Goal: Task Accomplishment & Management: Use online tool/utility

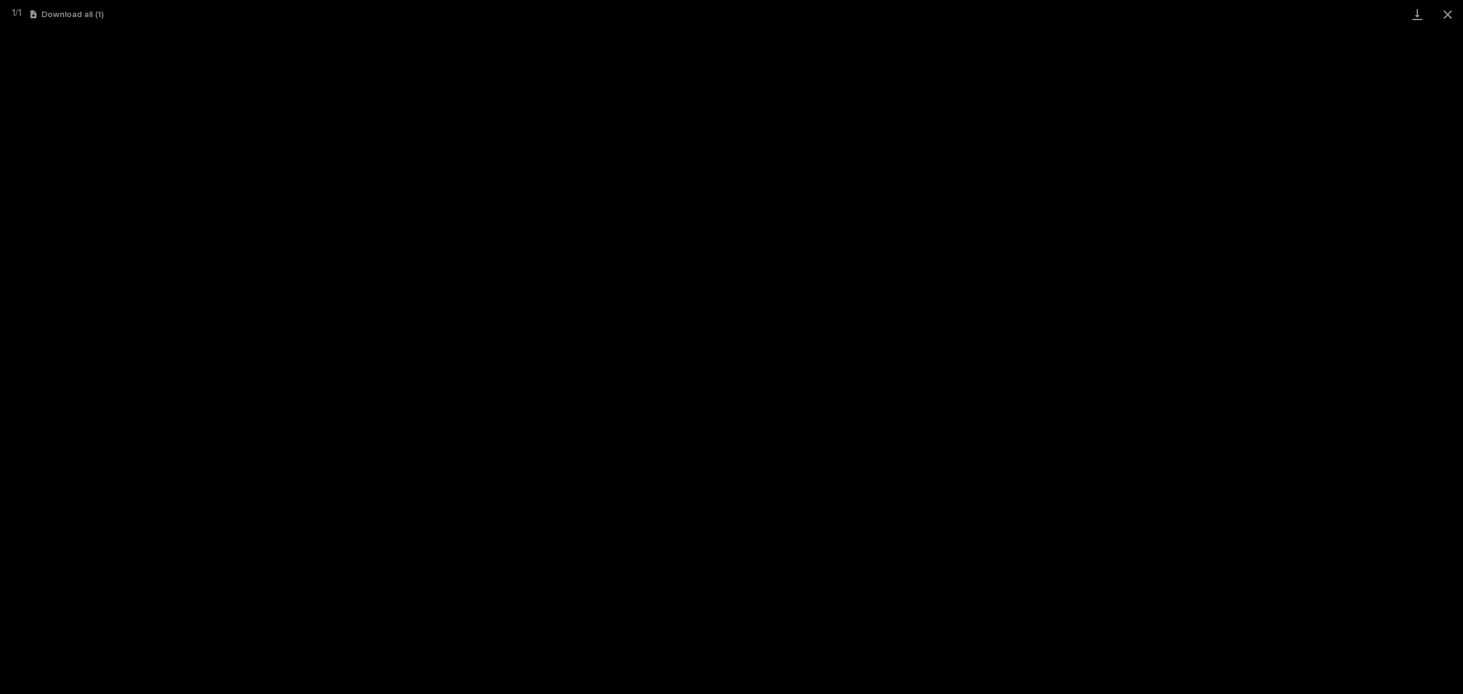
scroll to position [30, 0]
click at [1460, 8] on button "Close gallery" at bounding box center [1447, 14] width 30 height 29
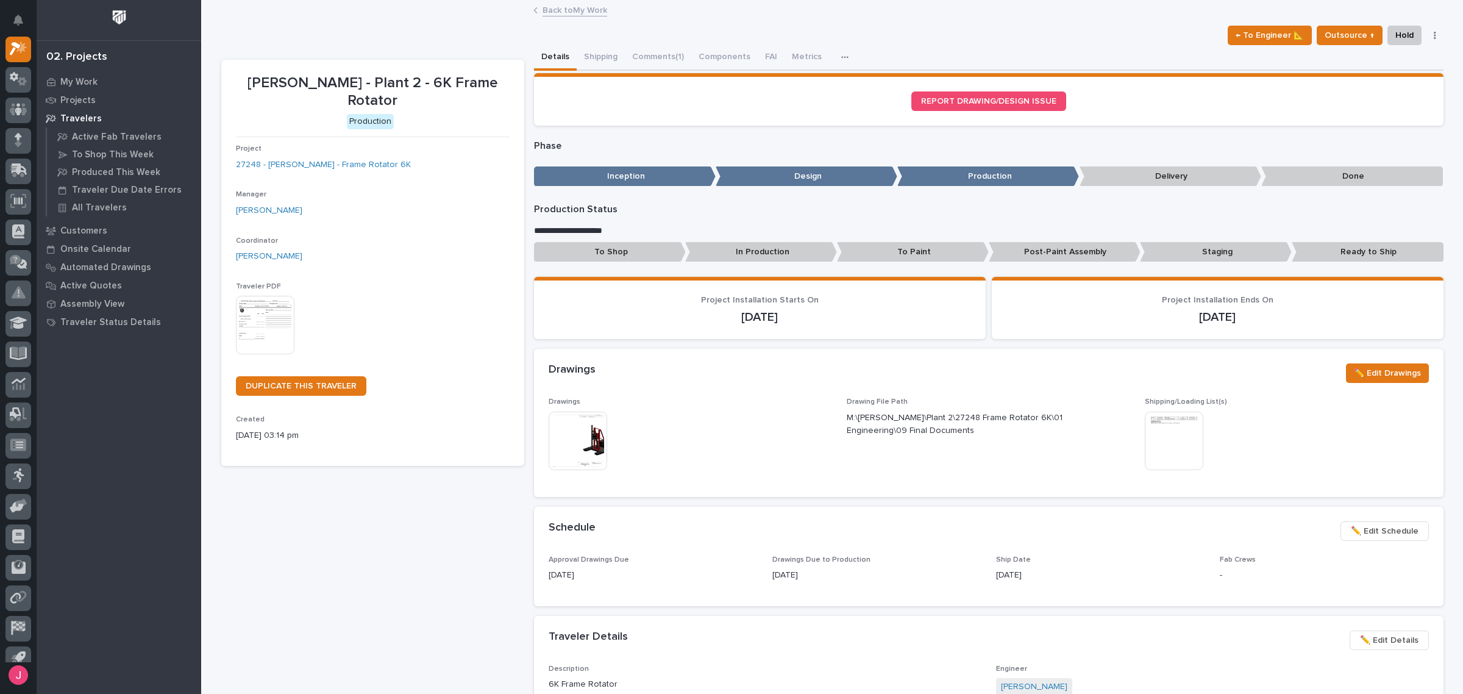
click at [590, 16] on div "Back to My Work" at bounding box center [831, 10] width 609 height 17
click at [589, 10] on link "Back to My Work" at bounding box center [574, 9] width 65 height 14
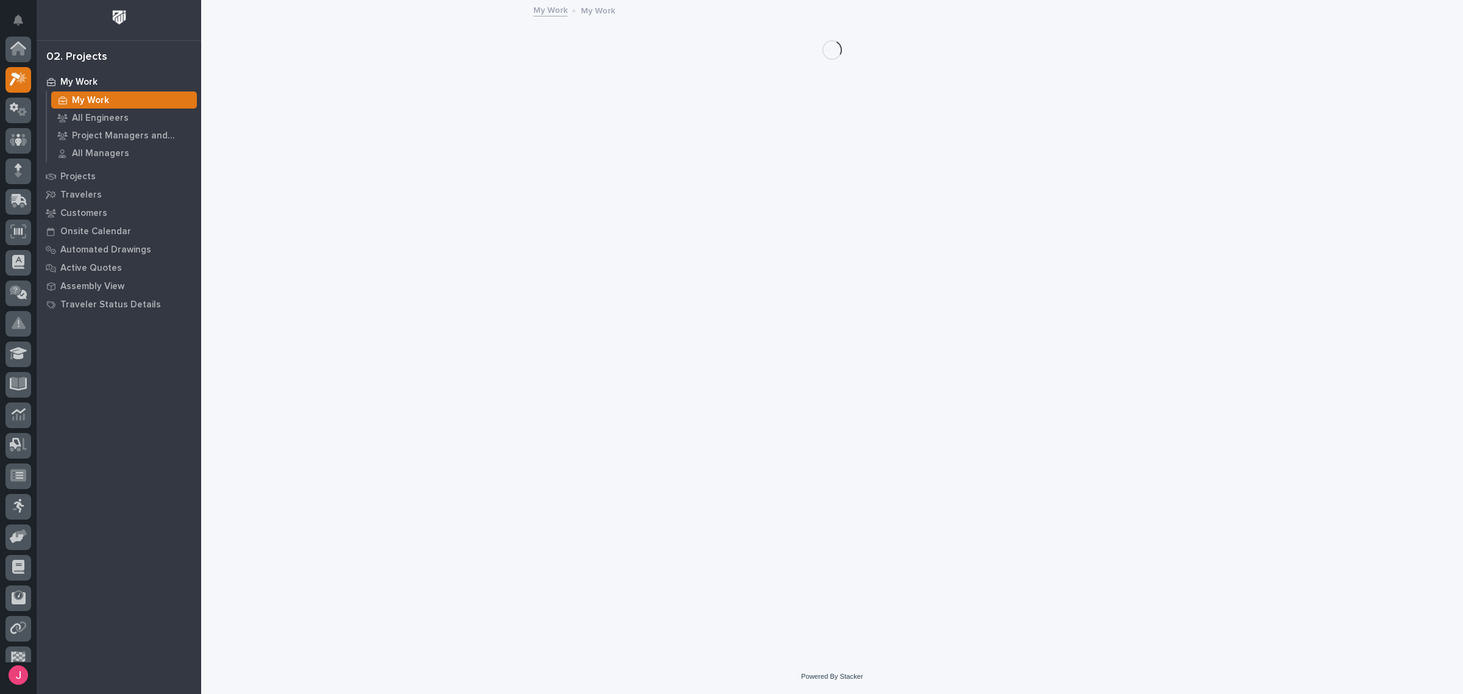
scroll to position [32, 0]
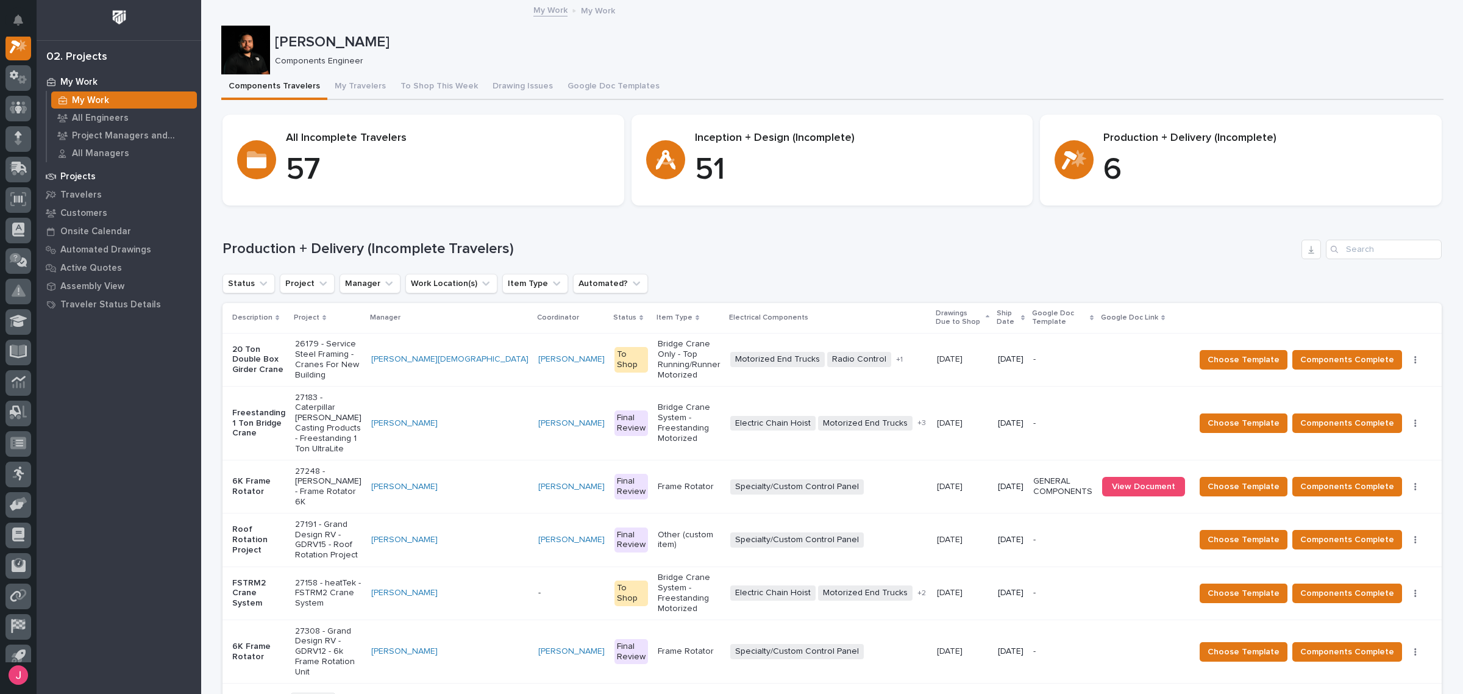
click at [112, 168] on div "Projects" at bounding box center [119, 176] width 158 height 17
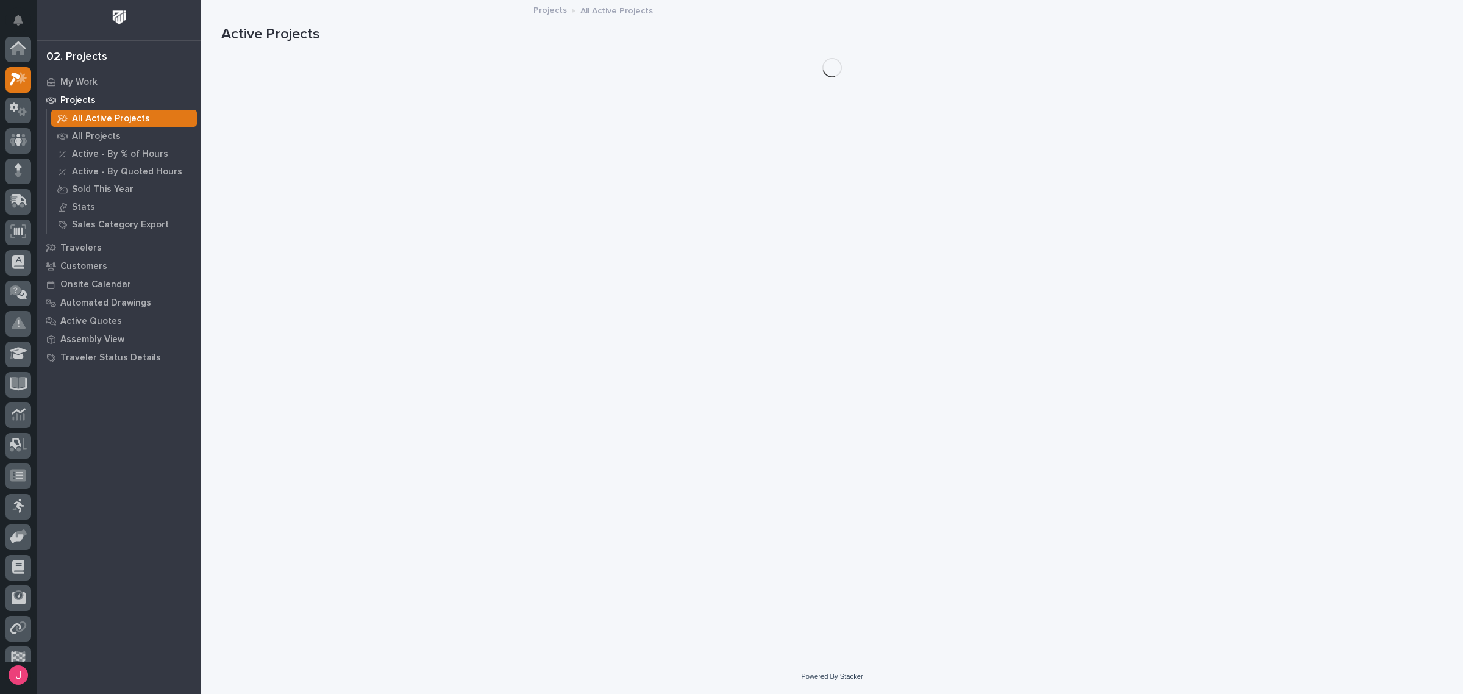
scroll to position [30, 0]
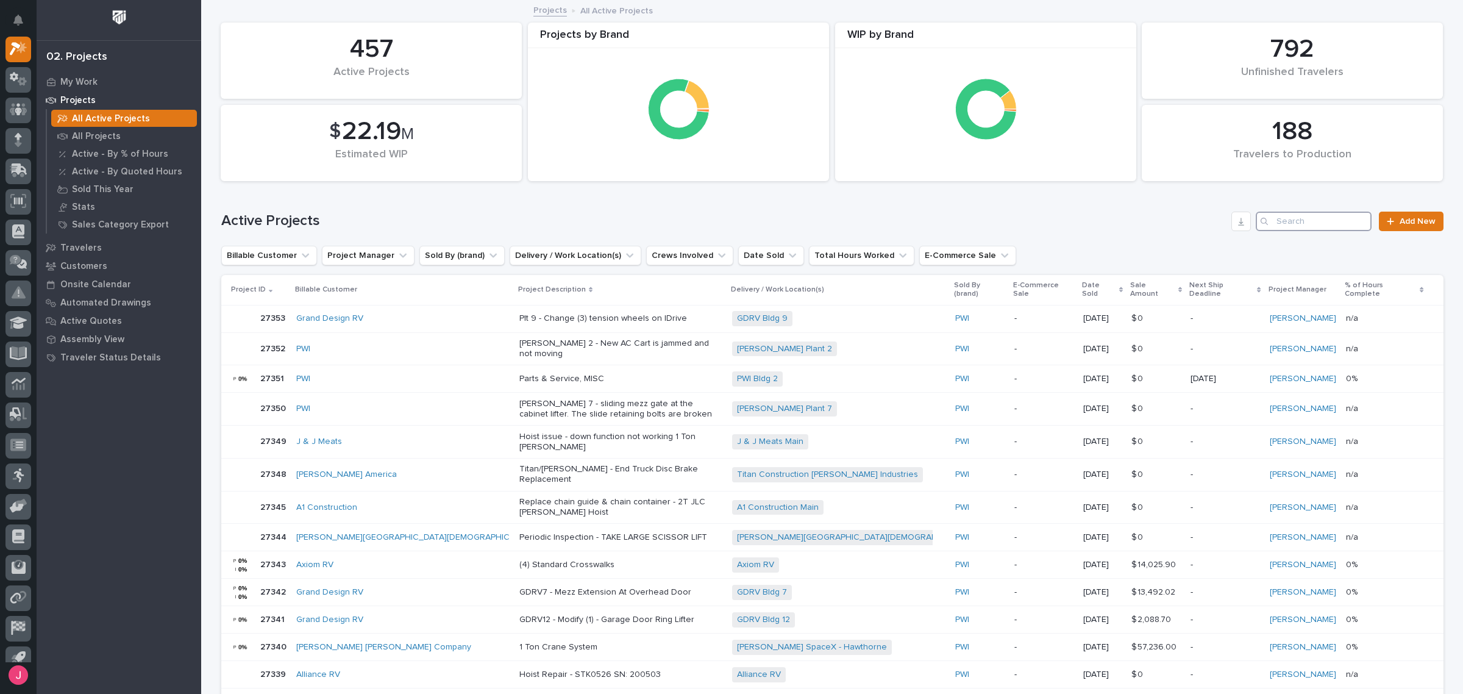
click at [1326, 221] on input "Search" at bounding box center [1313, 221] width 116 height 20
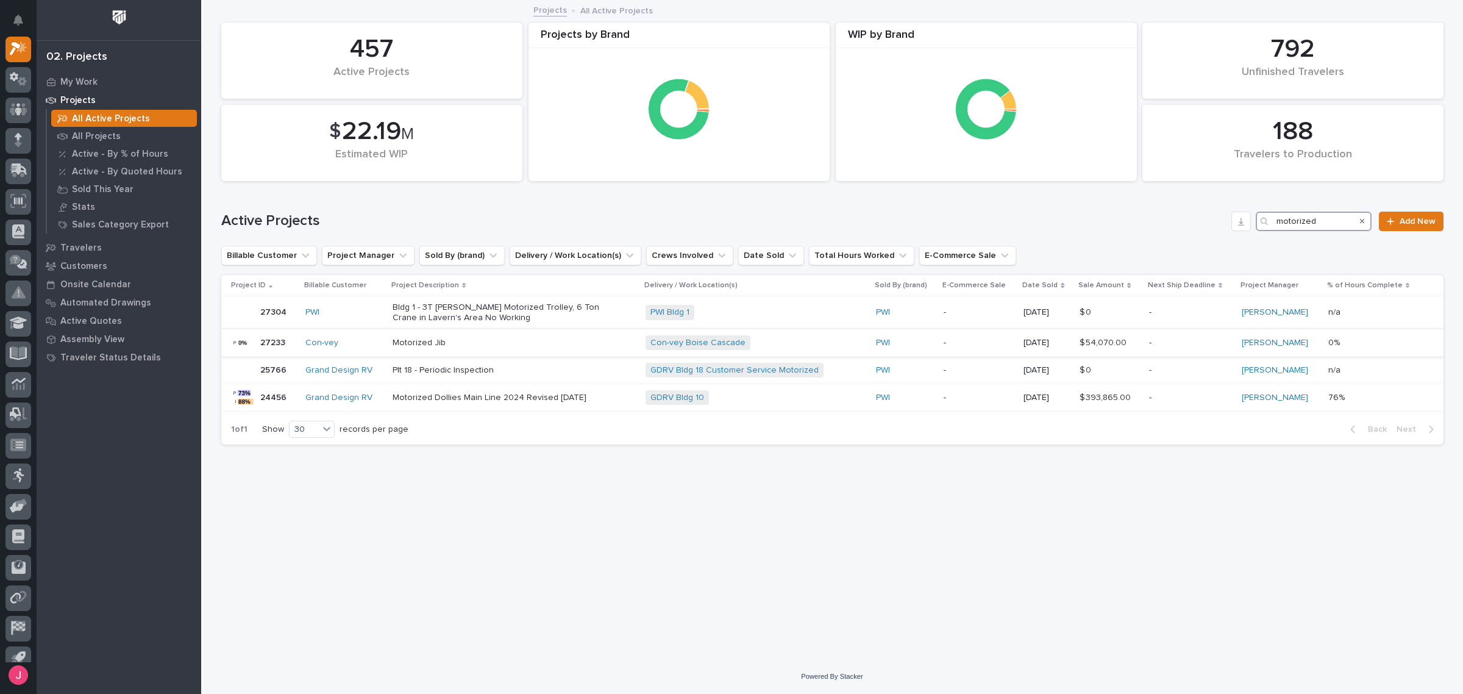
type input "motorized"
click at [815, 343] on div "Con-vey Boise Cascade + 0" at bounding box center [751, 342] width 213 height 15
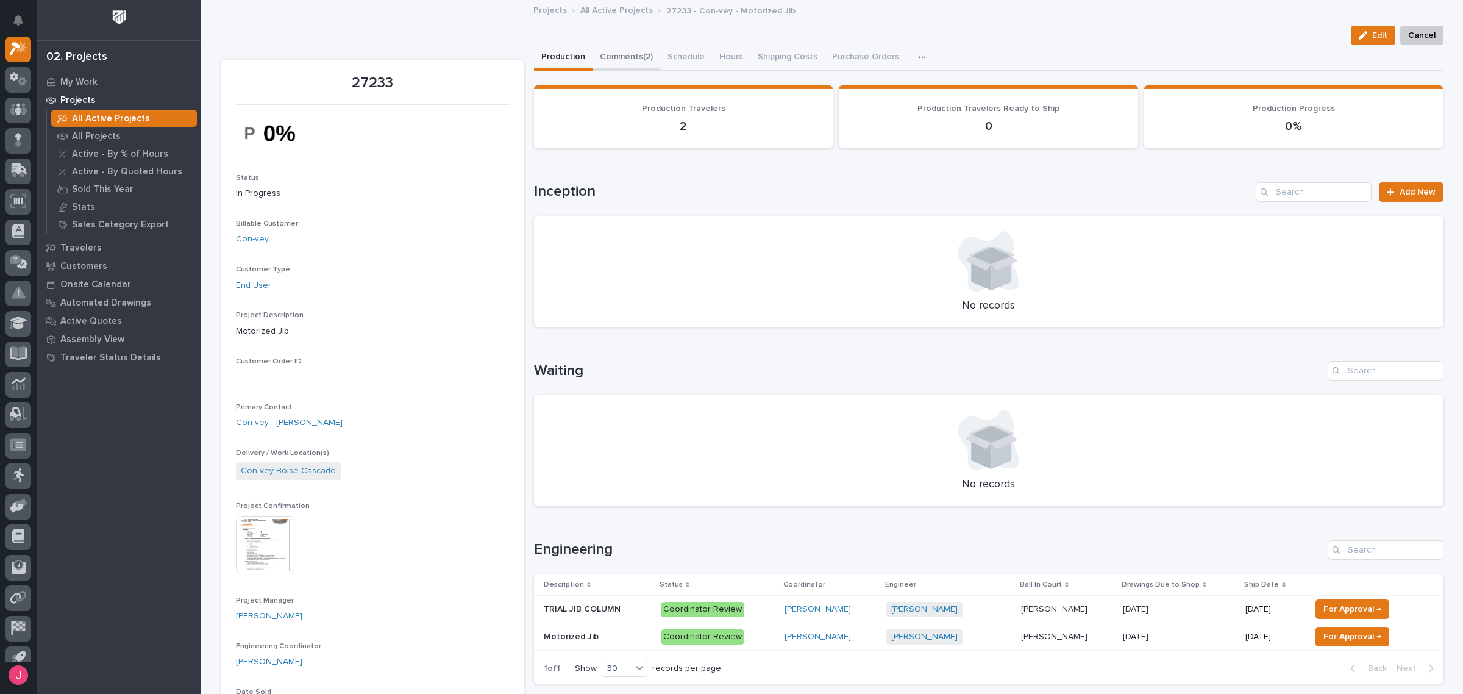
click at [630, 54] on button "Comments (2)" at bounding box center [626, 58] width 68 height 26
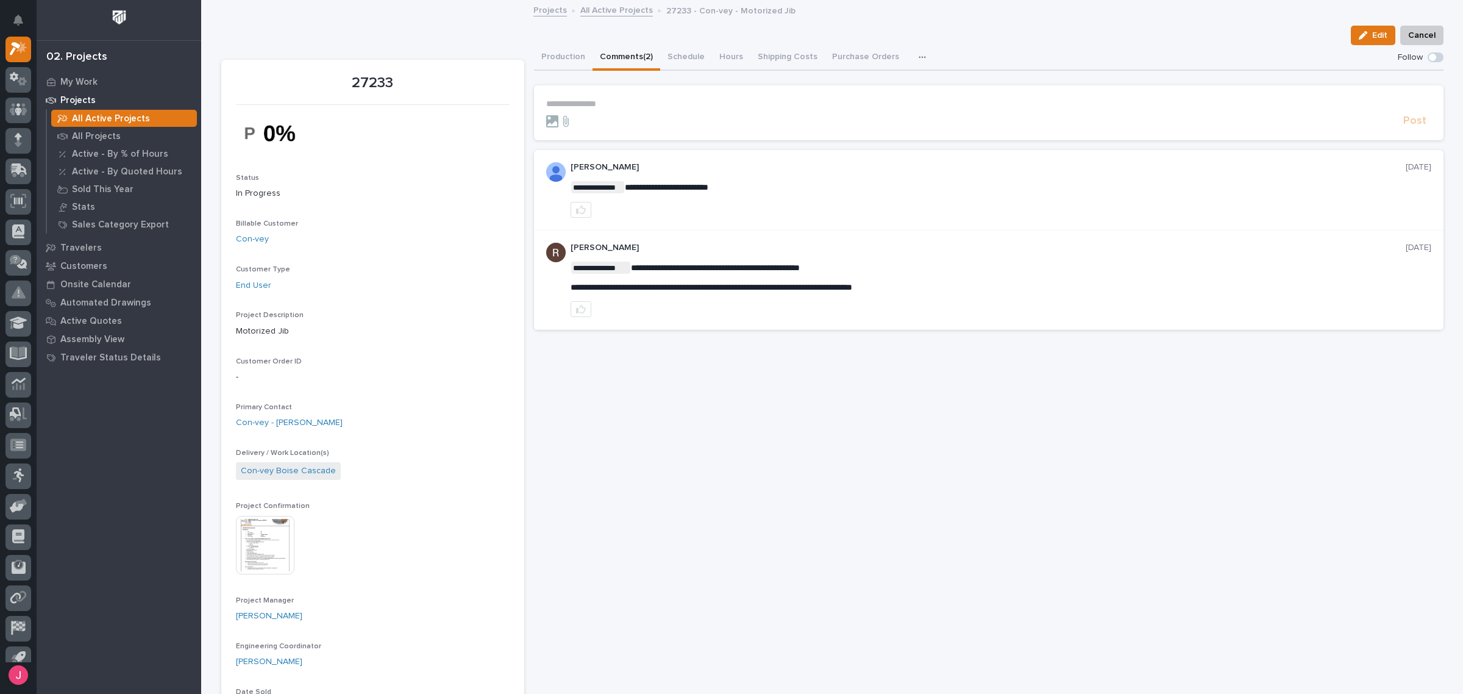
drag, startPoint x: 565, startPoint y: 285, endPoint x: 890, endPoint y: 291, distance: 324.9
click at [852, 288] on span "**********" at bounding box center [711, 287] width 282 height 9
click at [937, 288] on p "**********" at bounding box center [1000, 287] width 861 height 10
drag, startPoint x: 935, startPoint y: 287, endPoint x: 714, endPoint y: 287, distance: 221.2
click at [572, 283] on span "**********" at bounding box center [711, 287] width 282 height 9
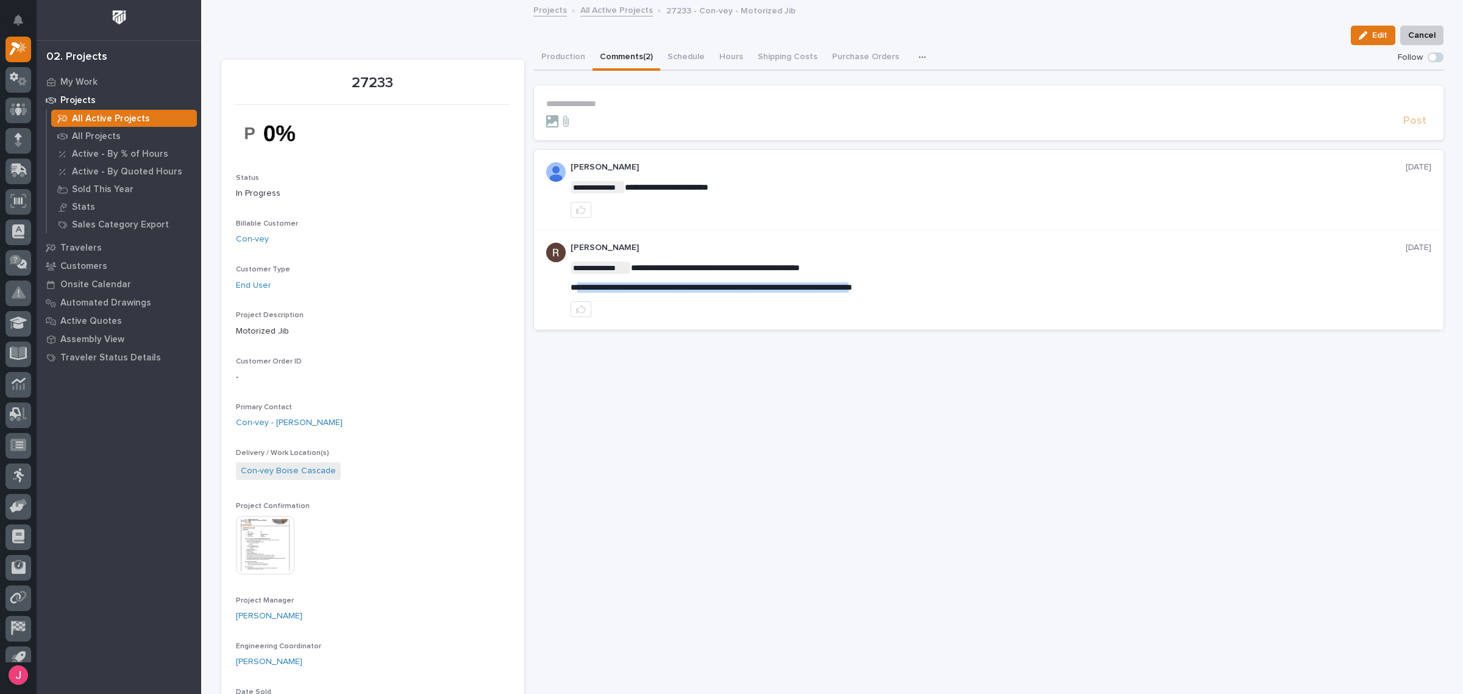
click at [852, 285] on span "**********" at bounding box center [711, 287] width 282 height 9
drag, startPoint x: 935, startPoint y: 286, endPoint x: 928, endPoint y: 283, distance: 7.9
click at [852, 283] on span "**********" at bounding box center [711, 287] width 282 height 9
click at [555, 282] on div "**********" at bounding box center [988, 279] width 909 height 99
drag, startPoint x: 564, startPoint y: 284, endPoint x: 942, endPoint y: 287, distance: 377.2
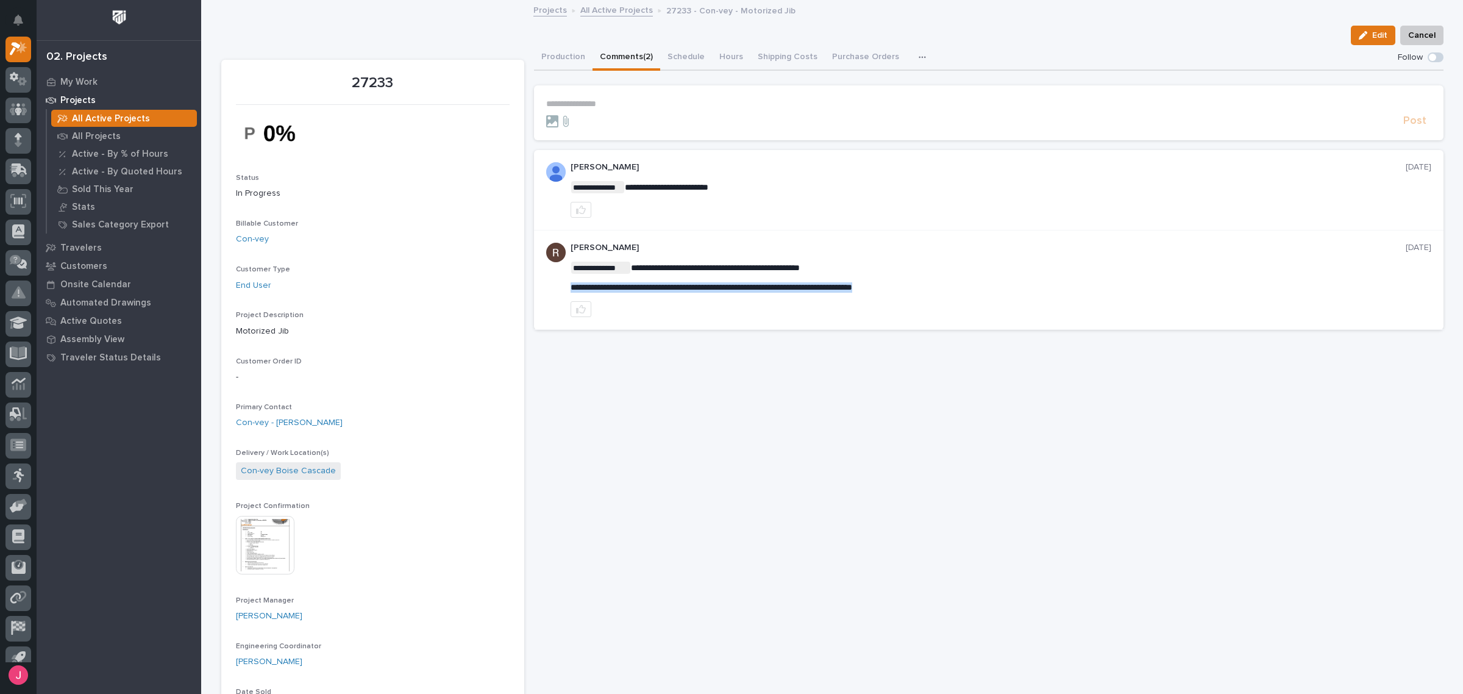
click at [942, 287] on p "**********" at bounding box center [1000, 287] width 861 height 10
copy span "**********"
click at [544, 13] on link "Projects" at bounding box center [550, 9] width 34 height 14
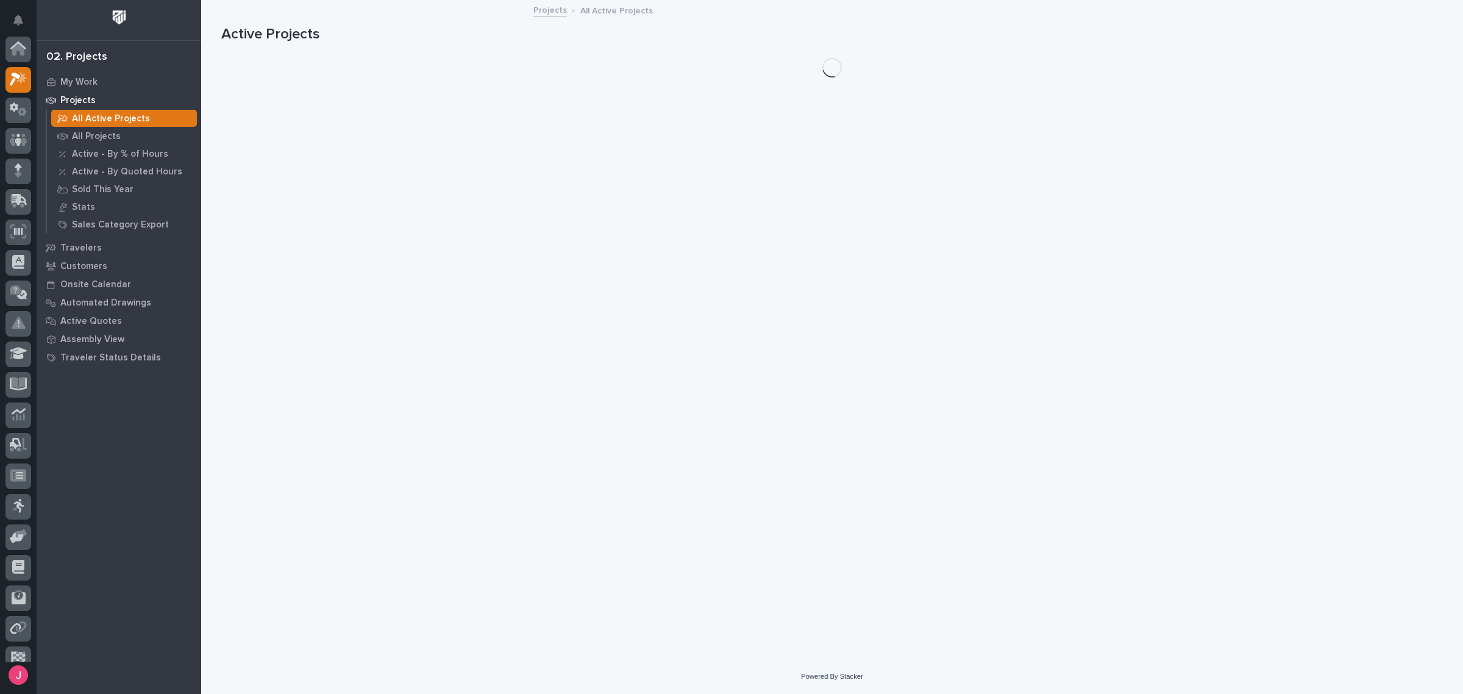
scroll to position [30, 0]
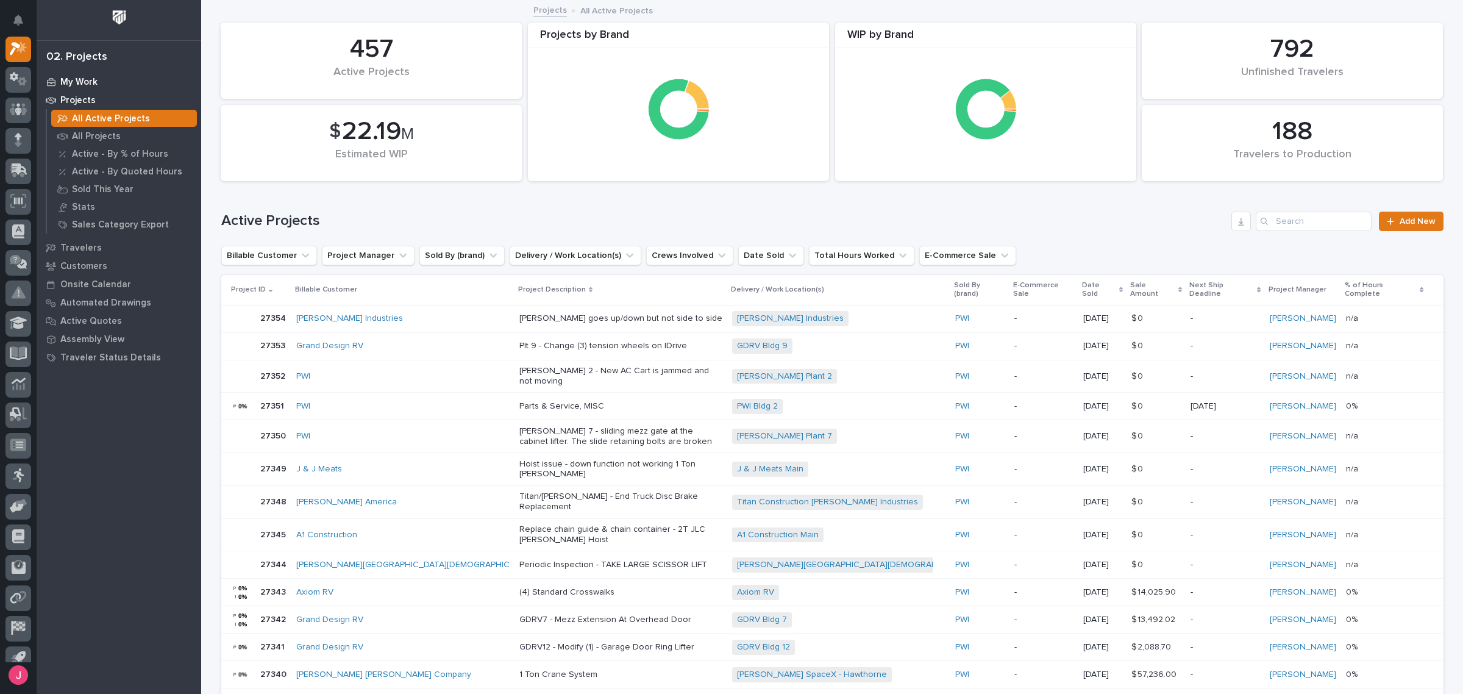
click at [107, 82] on div "My Work" at bounding box center [119, 81] width 158 height 17
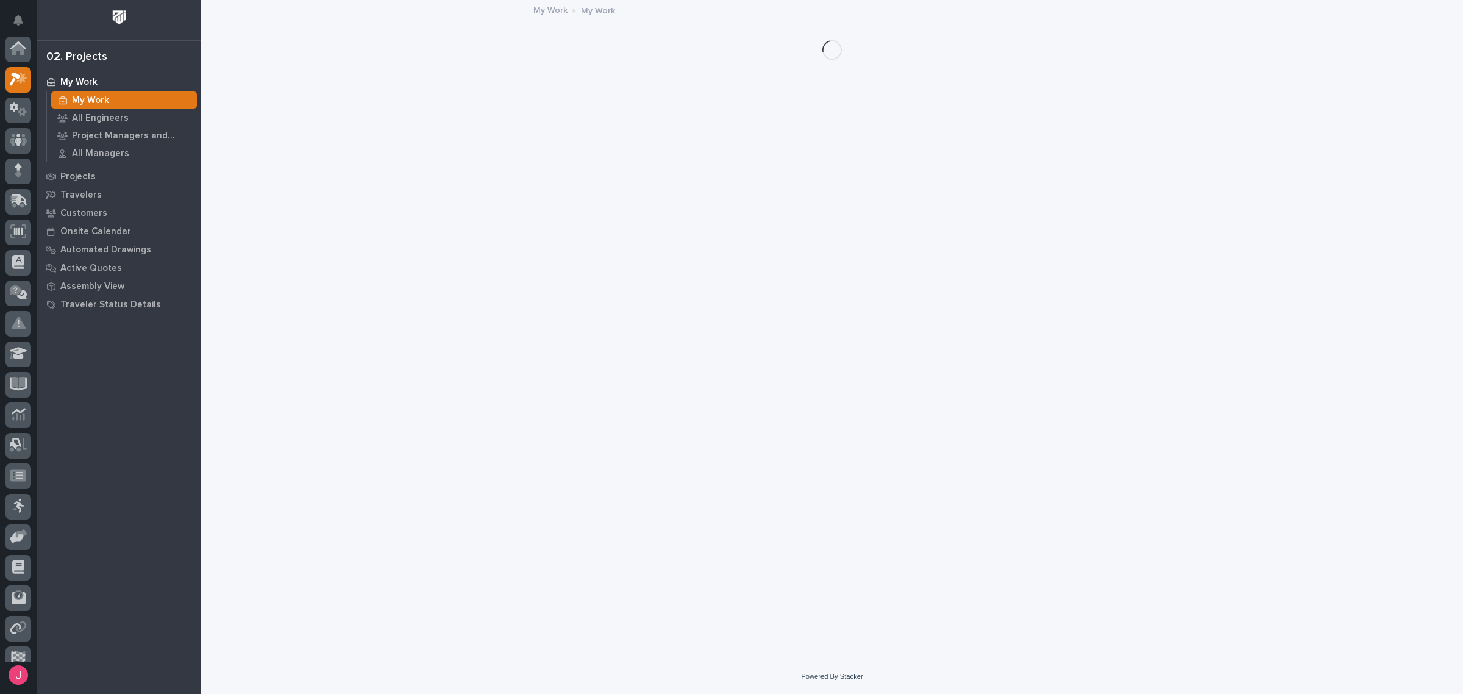
scroll to position [30, 0]
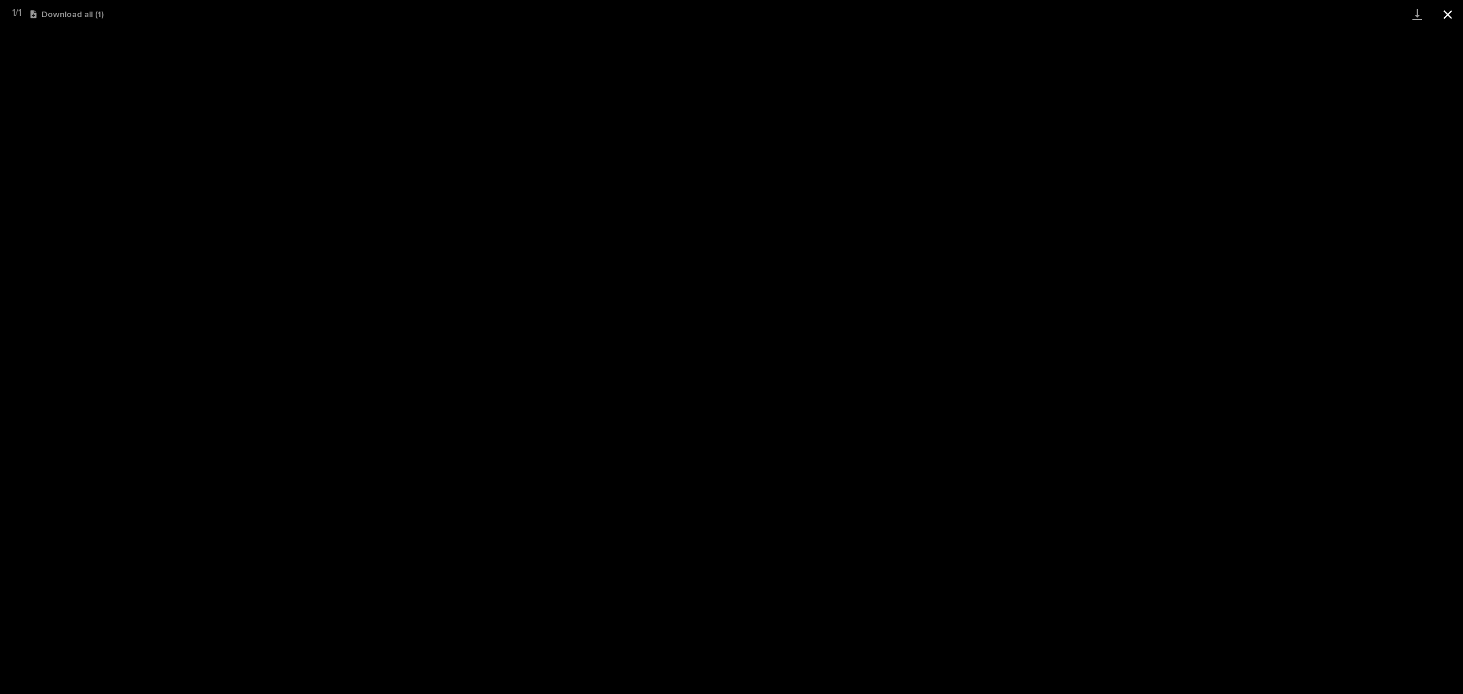
scroll to position [30, 0]
click at [1454, 16] on button "Close gallery" at bounding box center [1447, 14] width 30 height 29
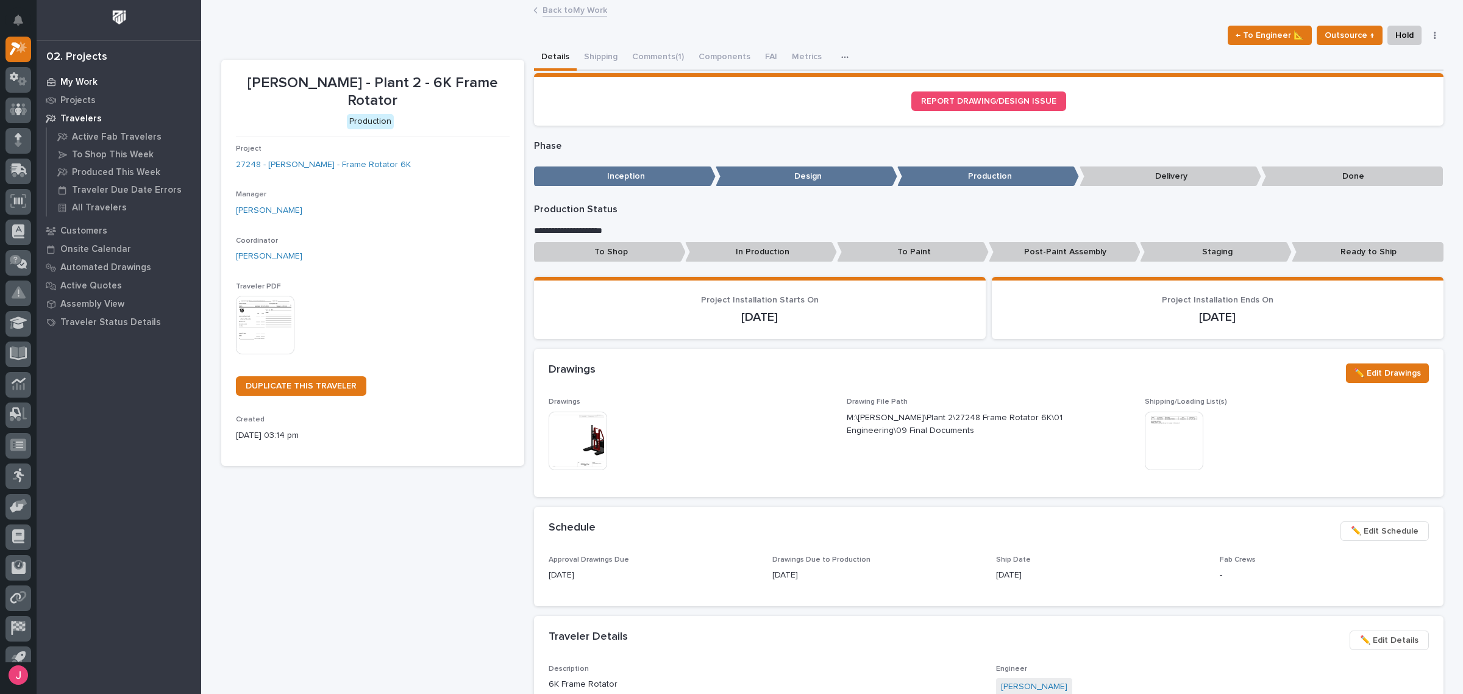
click at [90, 81] on p "My Work" at bounding box center [78, 82] width 37 height 11
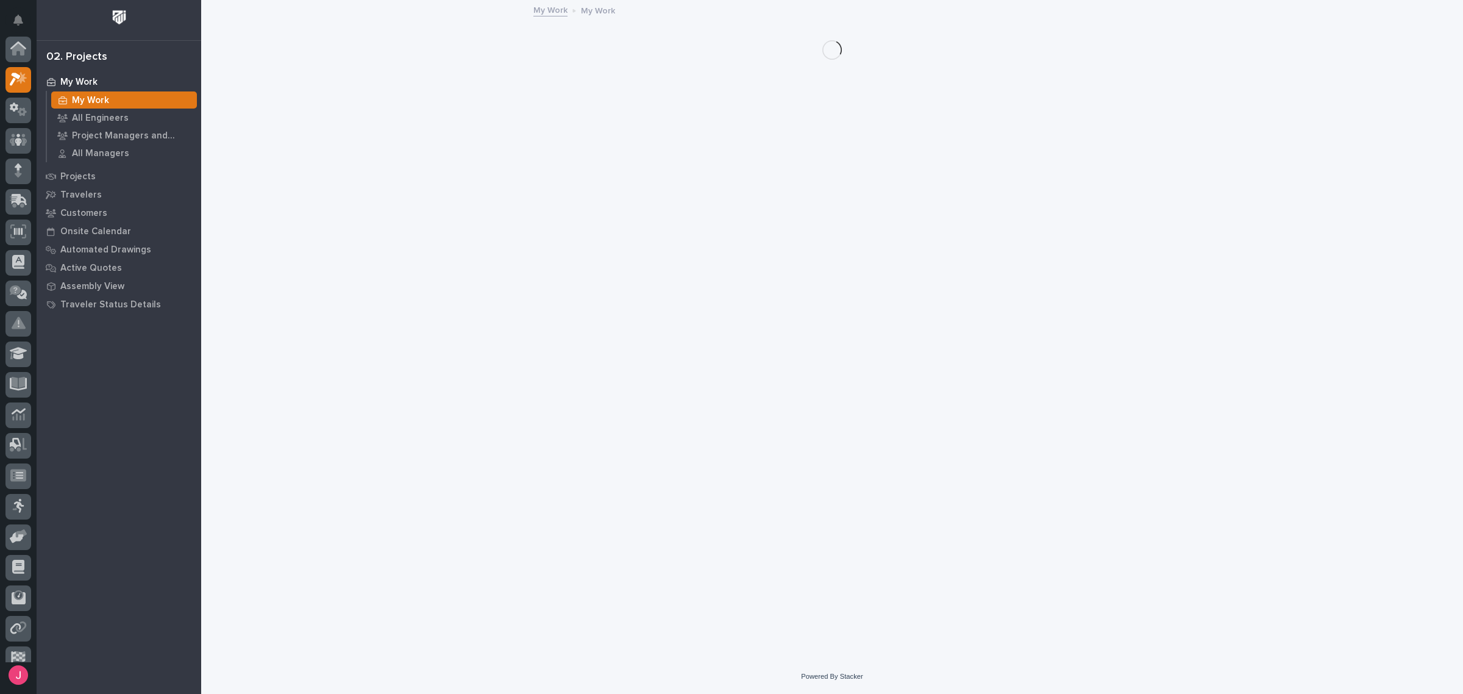
scroll to position [30, 0]
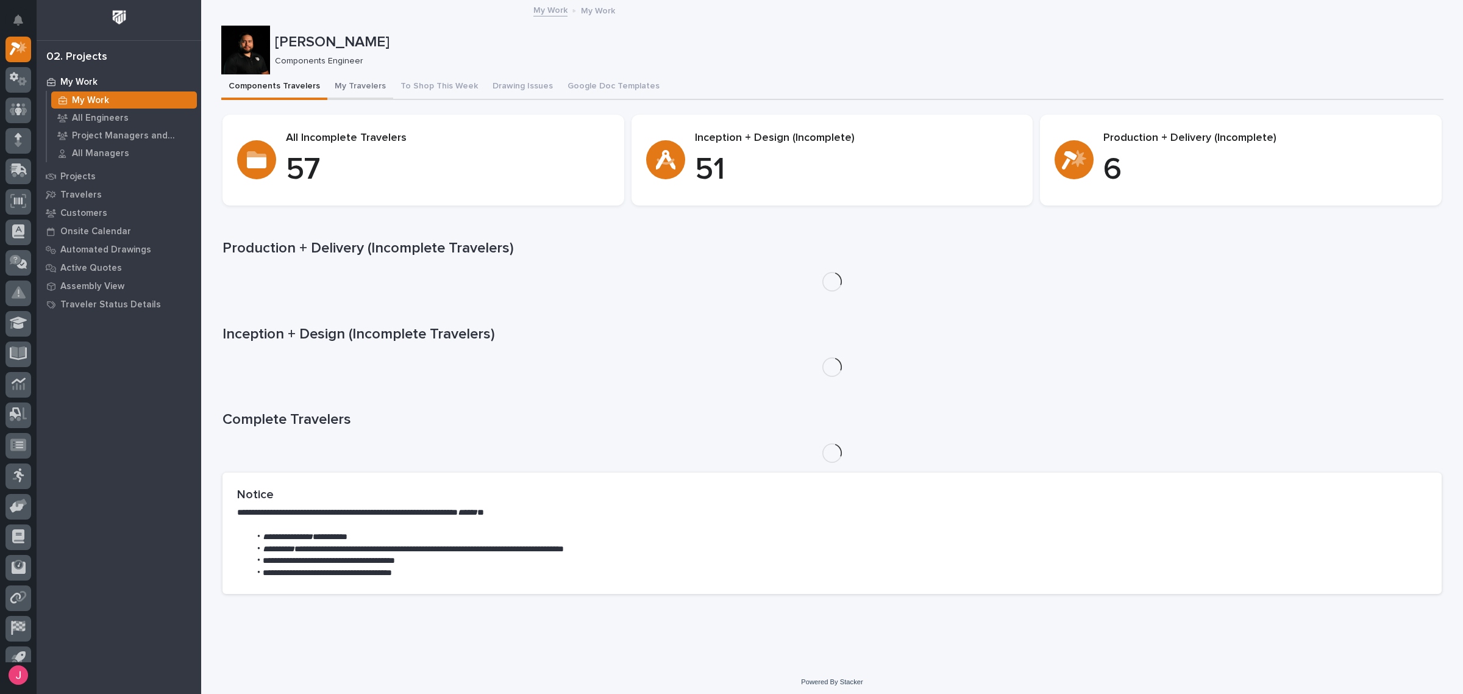
click at [336, 89] on button "My Travelers" at bounding box center [360, 87] width 66 height 26
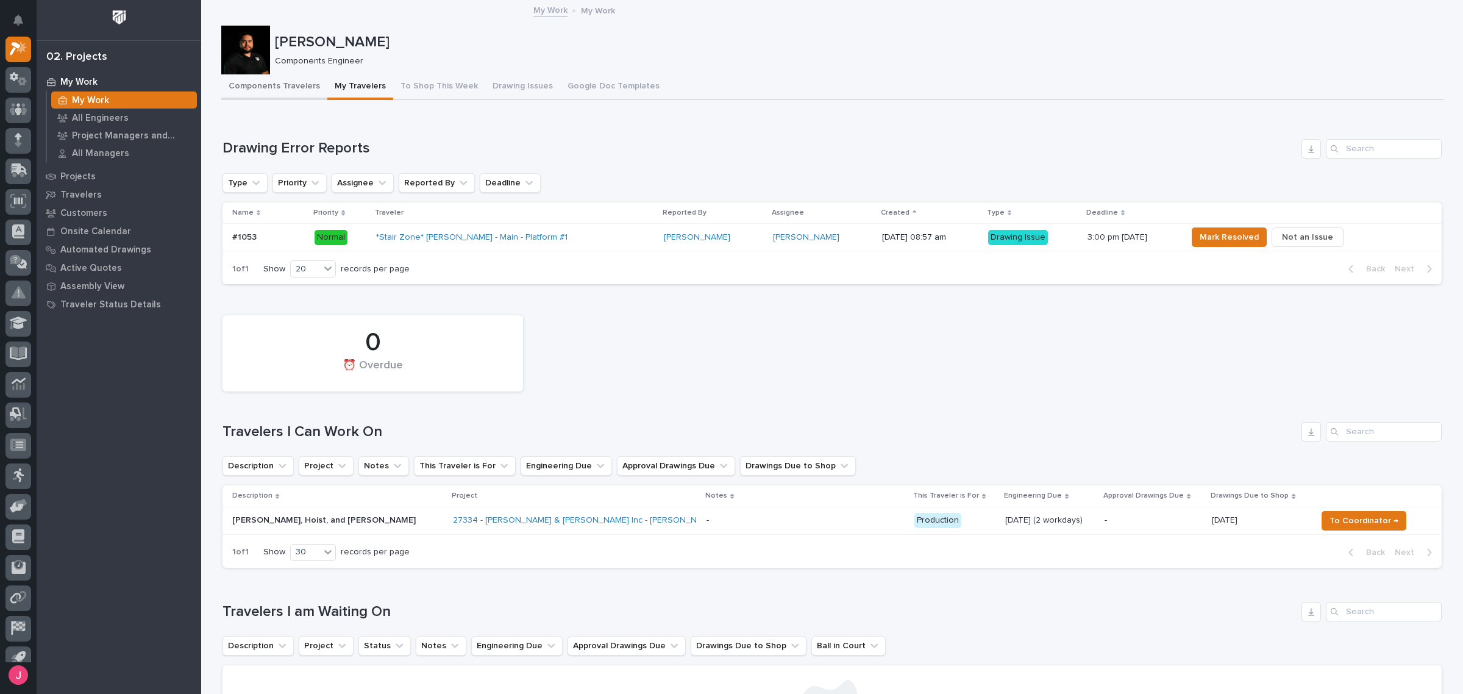
click at [267, 83] on button "Components Travelers" at bounding box center [274, 87] width 106 height 26
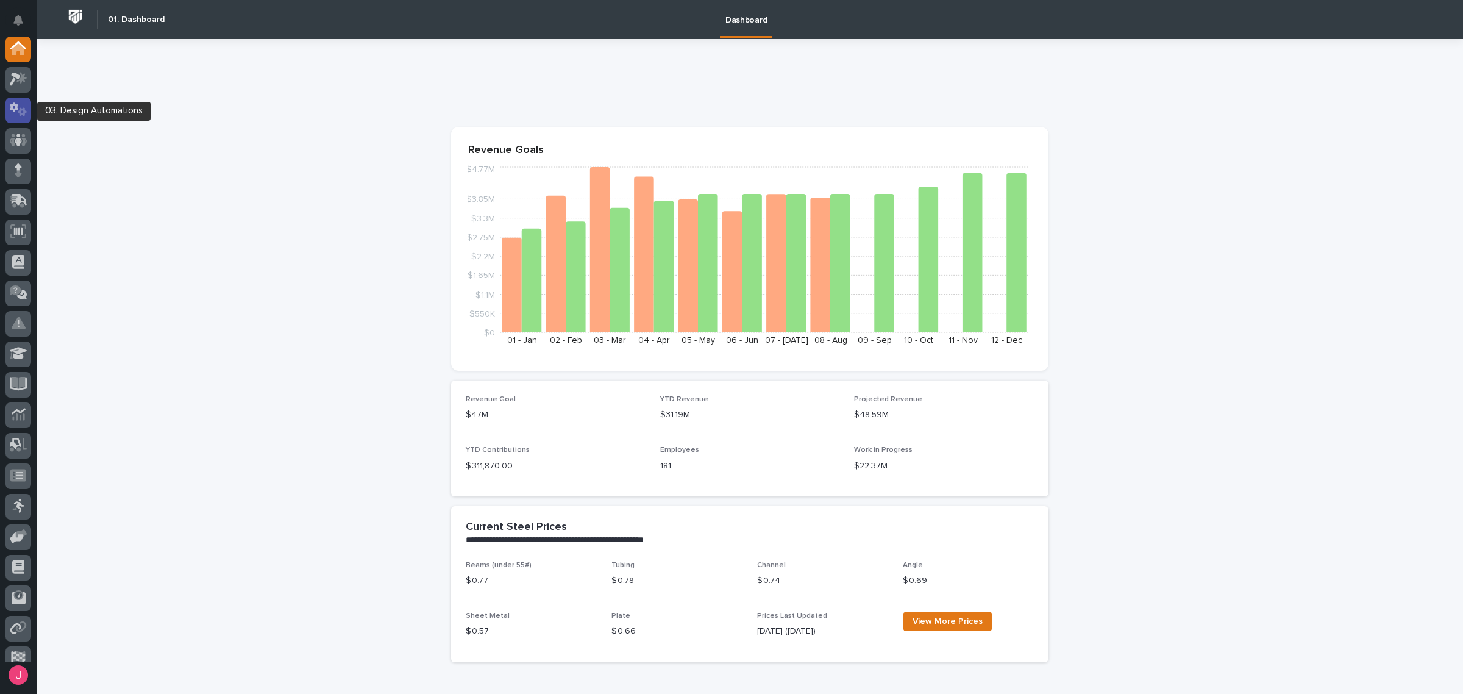
click at [20, 110] on icon at bounding box center [22, 112] width 9 height 9
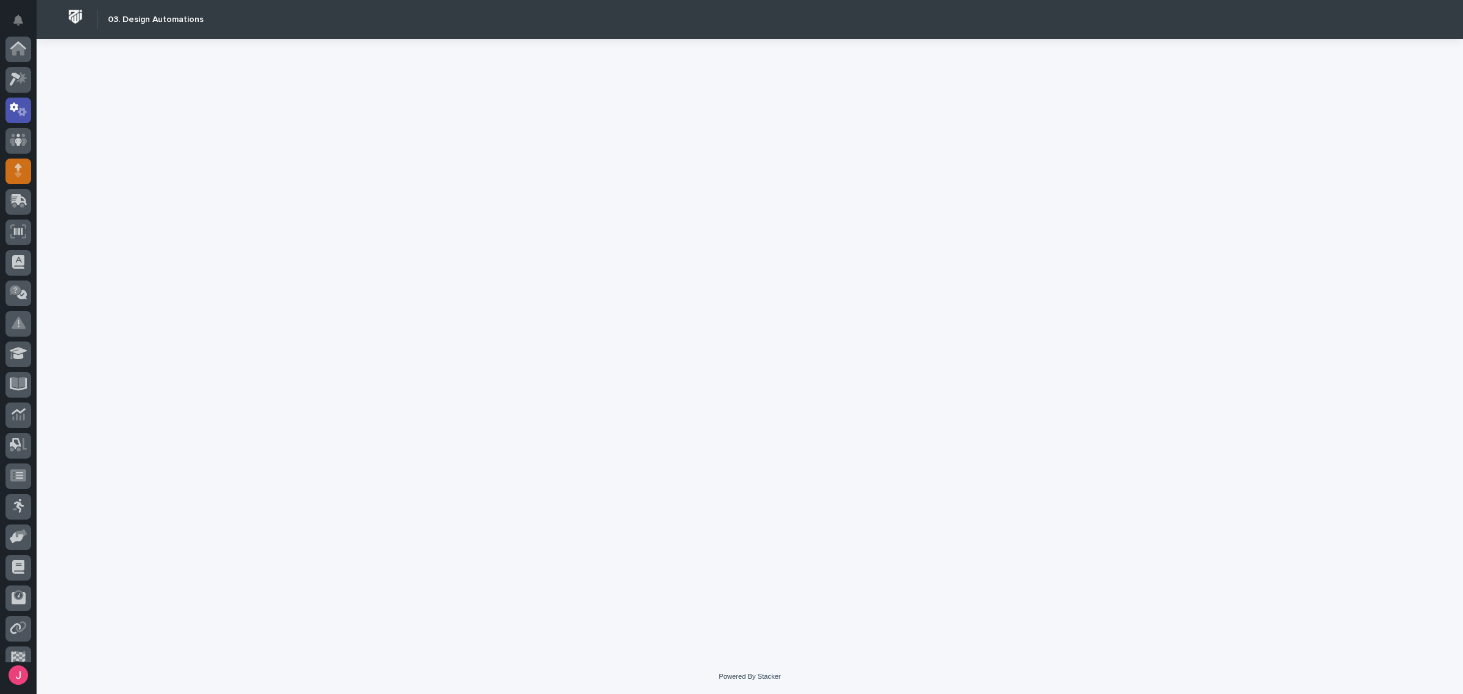
scroll to position [61, 0]
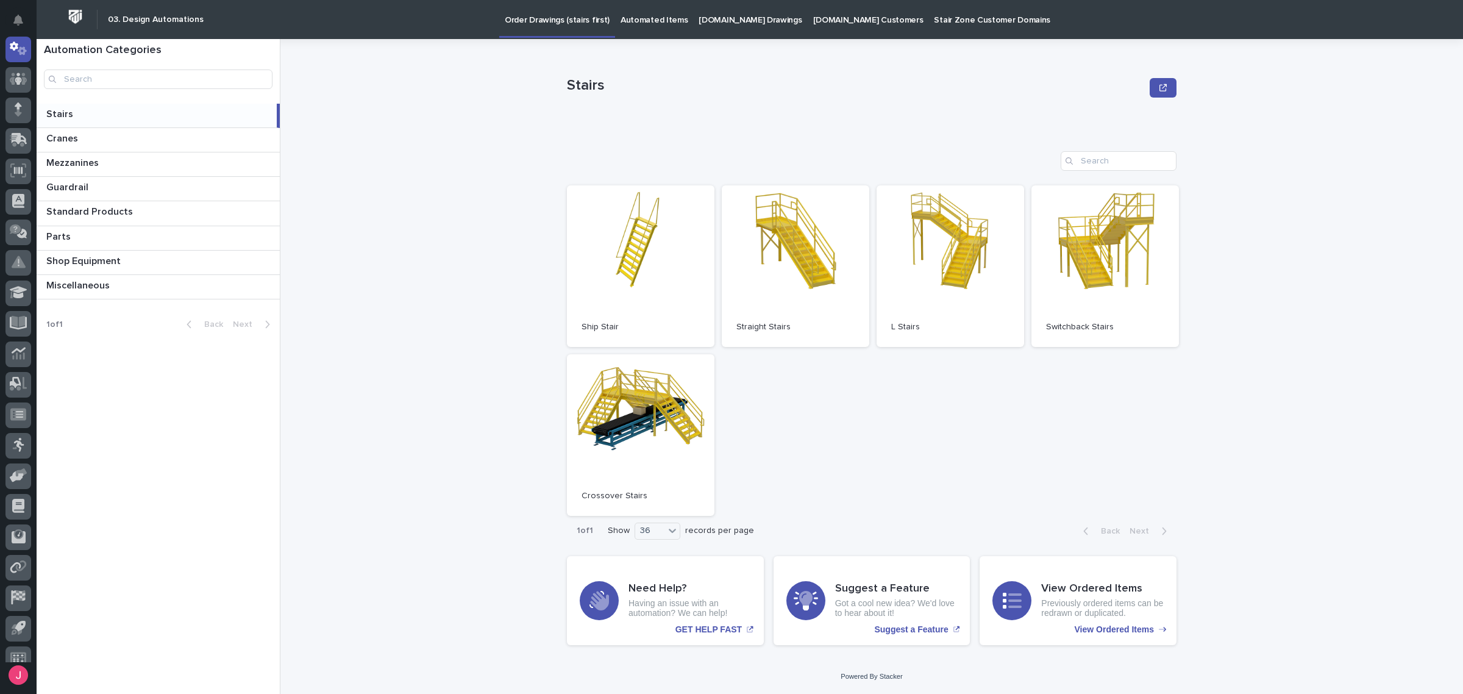
click at [638, 13] on p "Automated Items" at bounding box center [653, 13] width 67 height 26
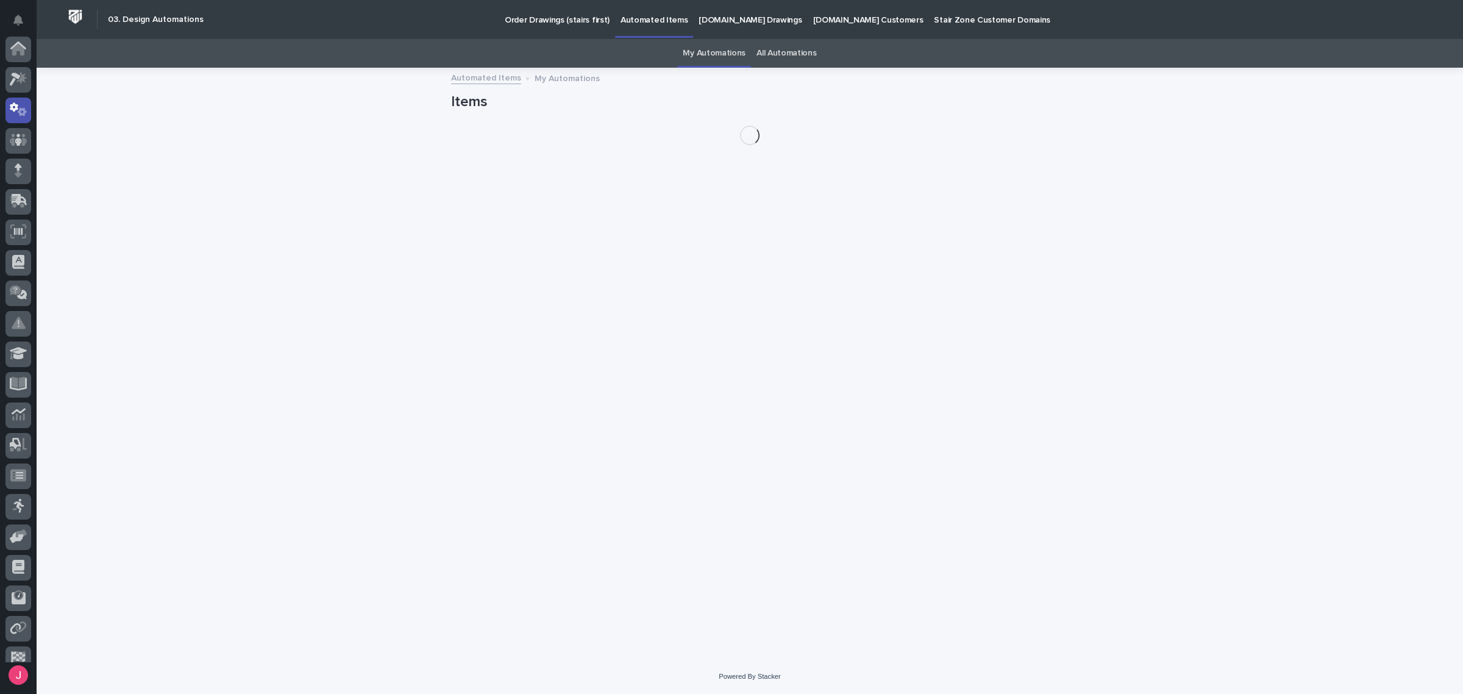
scroll to position [61, 0]
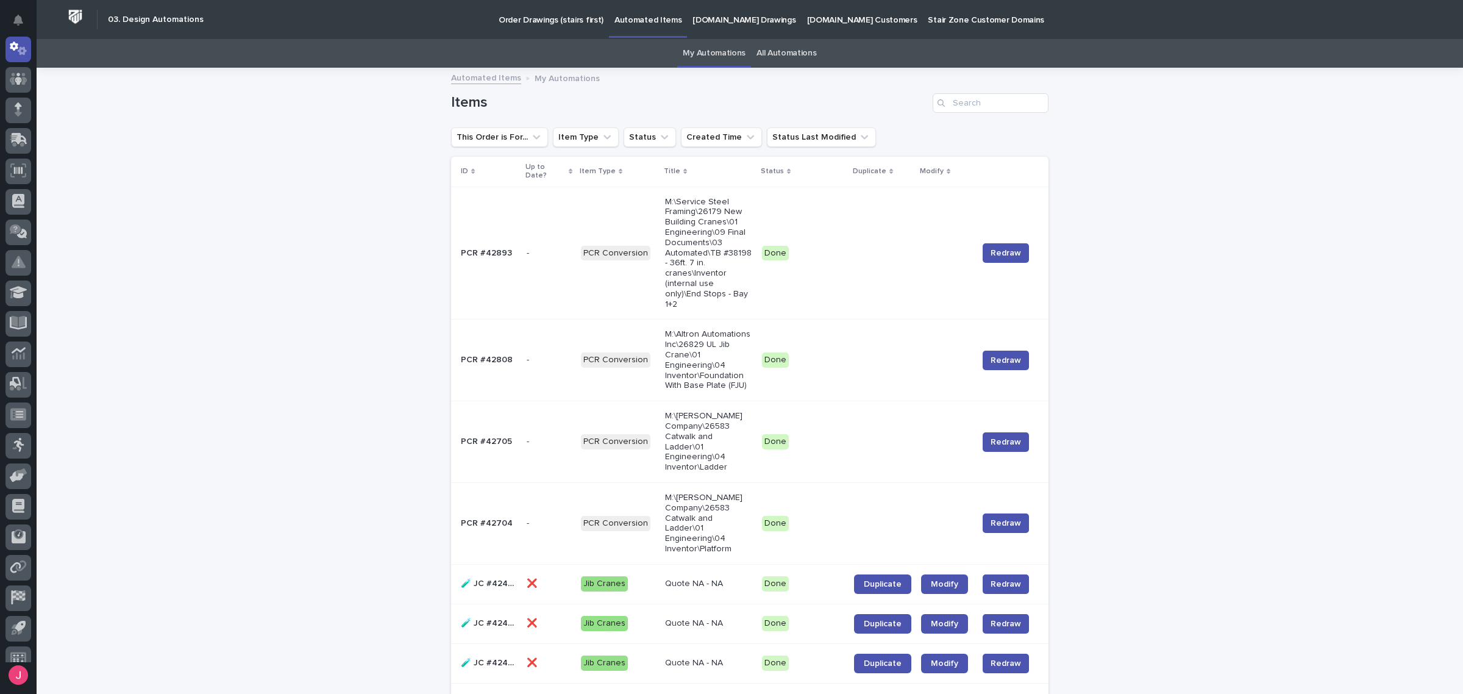
click at [791, 50] on link "All Automations" at bounding box center [786, 53] width 60 height 29
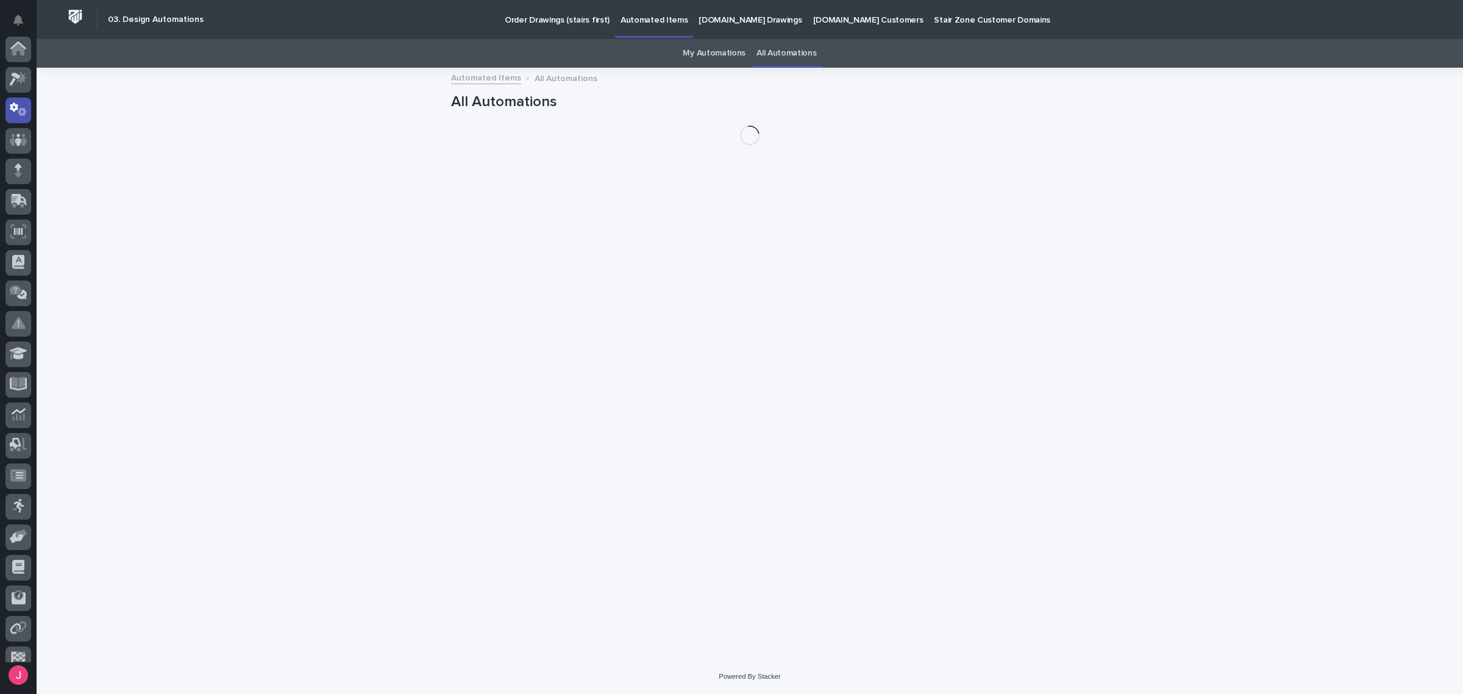
scroll to position [61, 0]
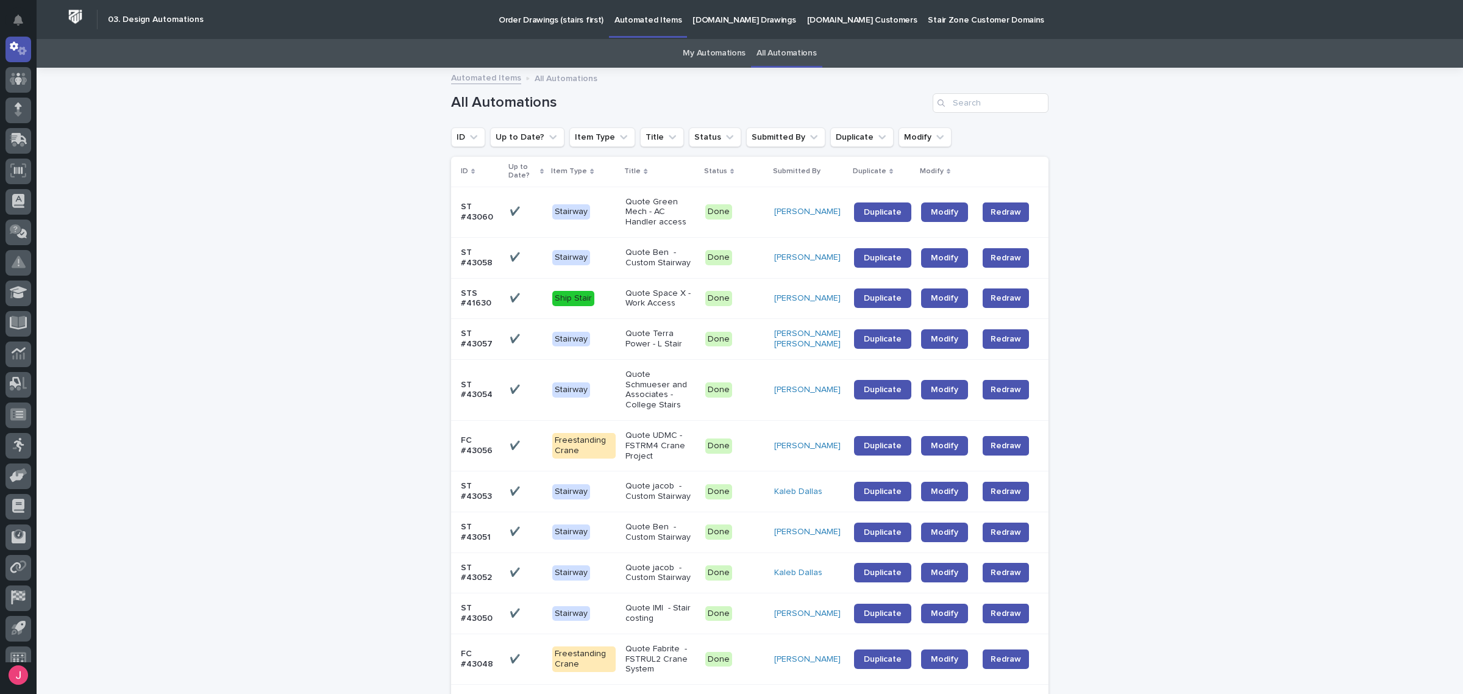
drag, startPoint x: 1054, startPoint y: 104, endPoint x: 1047, endPoint y: 104, distance: 7.3
click at [1032, 102] on input "Search" at bounding box center [990, 103] width 116 height 20
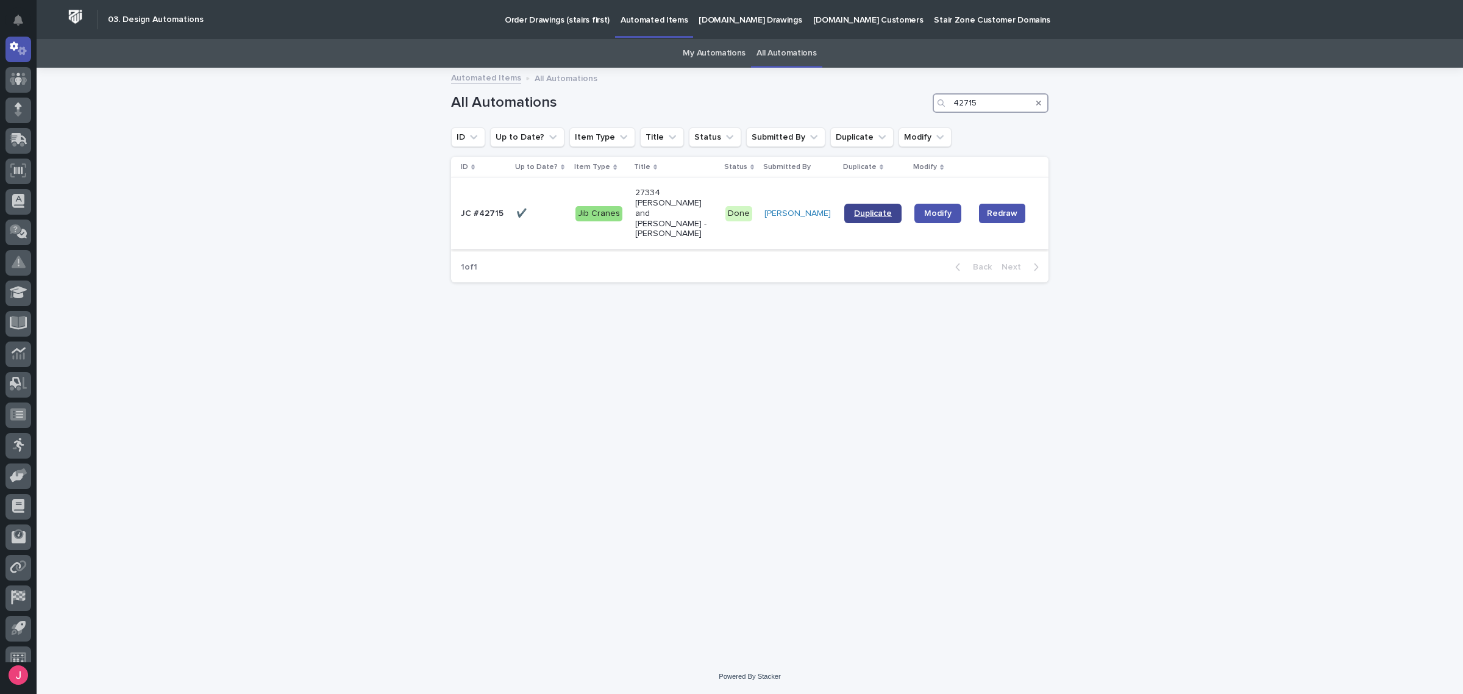
type input "42715"
click at [887, 204] on link "Duplicate" at bounding box center [872, 214] width 57 height 20
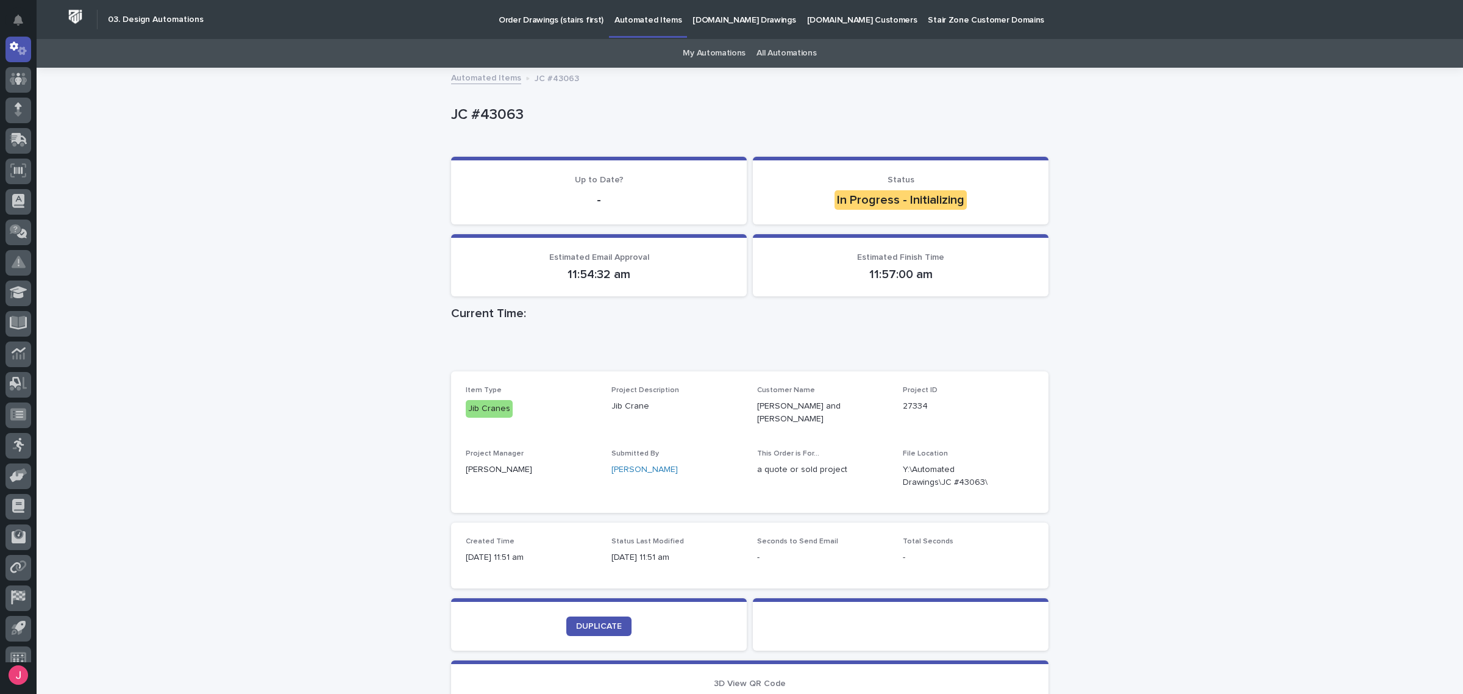
click at [1160, 494] on div "Loading... Saving… Loading... Saving… JC #43063 JC #43063 Sorry, there was an e…" at bounding box center [750, 431] width 1426 height 725
click at [1160, 495] on div "Loading... Saving… Loading... Saving… JC #43063 JC #43063 Sorry, there was an e…" at bounding box center [750, 431] width 1426 height 725
click at [1161, 495] on div "Loading... Saving… Loading... Saving… JC #43063 JC #43063 Sorry, there was an e…" at bounding box center [750, 431] width 1426 height 725
